Goal: Navigation & Orientation: Find specific page/section

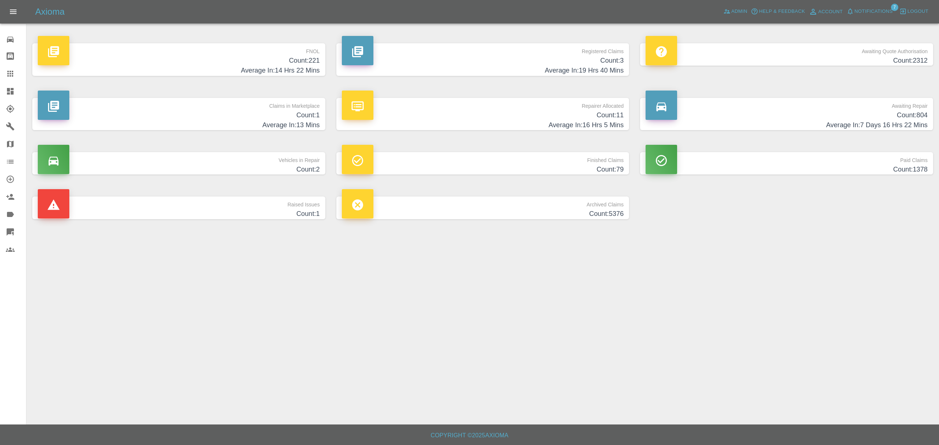
click at [863, 11] on span "Notifications" at bounding box center [874, 11] width 38 height 8
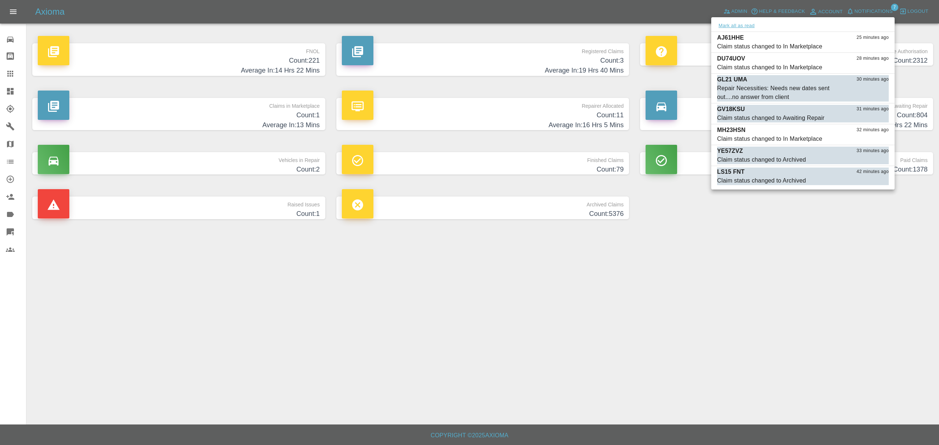
click at [745, 25] on button "Mark all as read" at bounding box center [736, 26] width 39 height 8
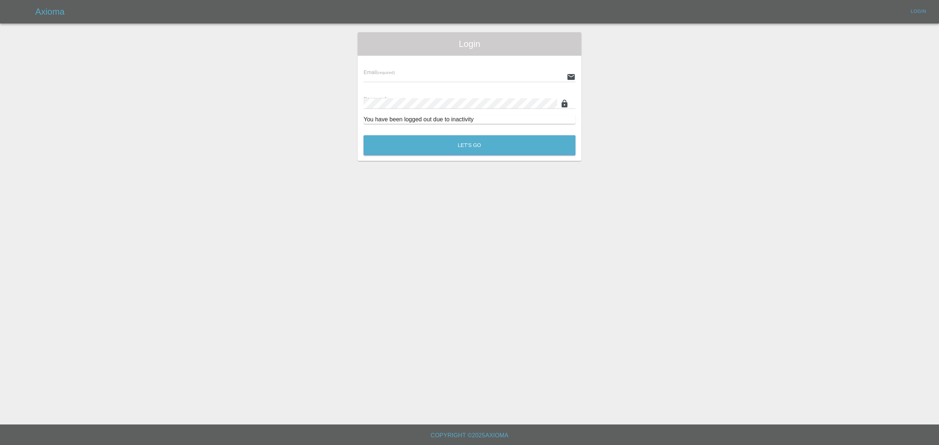
type input "[PERSON_NAME][EMAIL_ADDRESS][DOMAIN_NAME]"
click at [780, 308] on main "Login Email (required) [PERSON_NAME][EMAIL_ADDRESS][DOMAIN_NAME] Password (requ…" at bounding box center [469, 212] width 939 height 425
click at [529, 137] on button "Let's Go" at bounding box center [469, 145] width 212 height 20
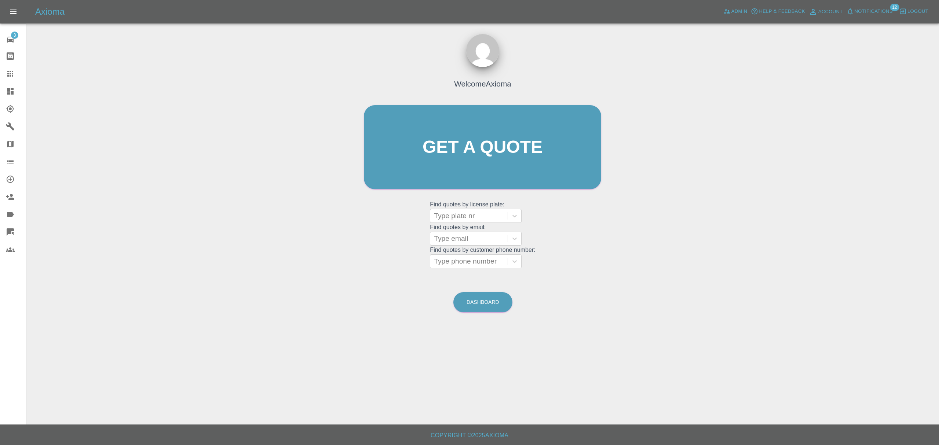
click at [869, 13] on span "Notifications" at bounding box center [874, 11] width 38 height 8
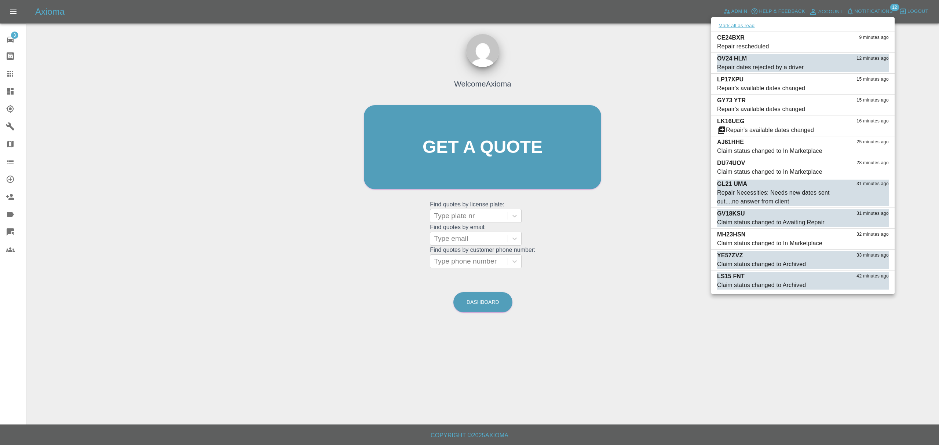
click at [735, 24] on button "Mark all as read" at bounding box center [736, 26] width 39 height 8
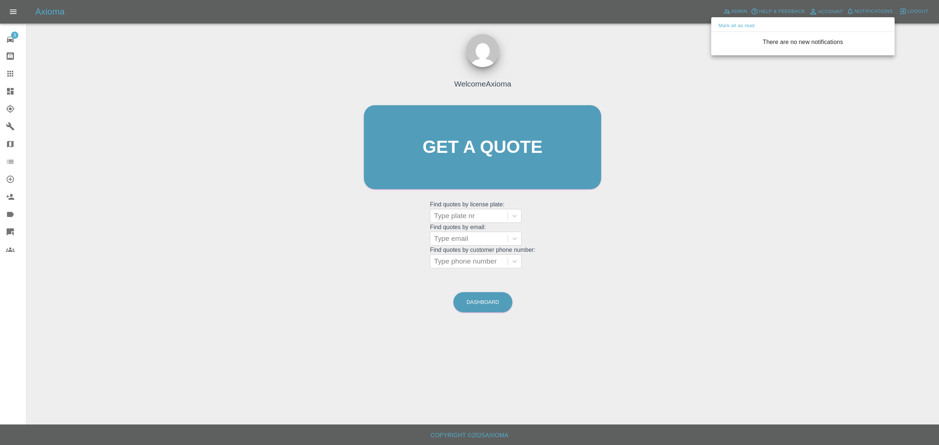
click at [652, 160] on div at bounding box center [469, 222] width 939 height 445
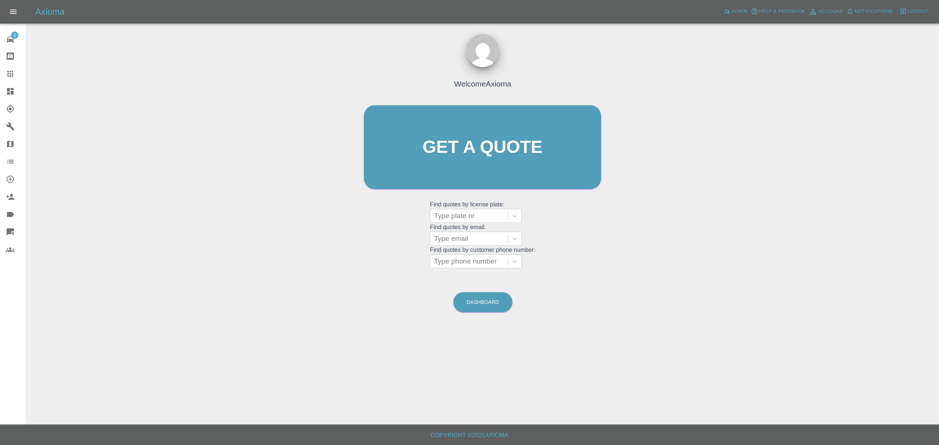
drag, startPoint x: 12, startPoint y: 97, endPoint x: 87, endPoint y: 102, distance: 75.7
click at [12, 97] on link "Dashboard" at bounding box center [13, 92] width 26 height 18
